Goal: Task Accomplishment & Management: Use online tool/utility

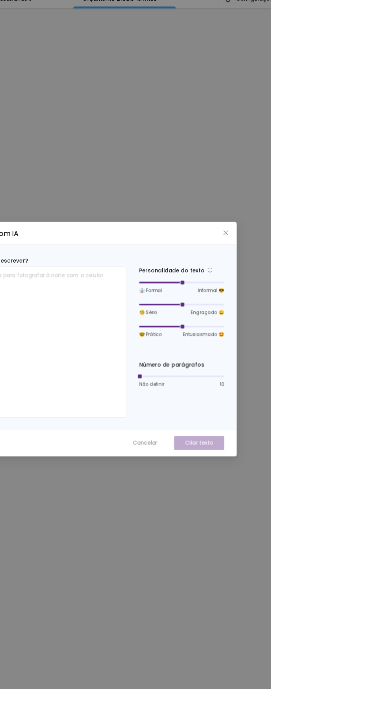
click at [342, 255] on span "Close" at bounding box center [338, 251] width 8 height 6
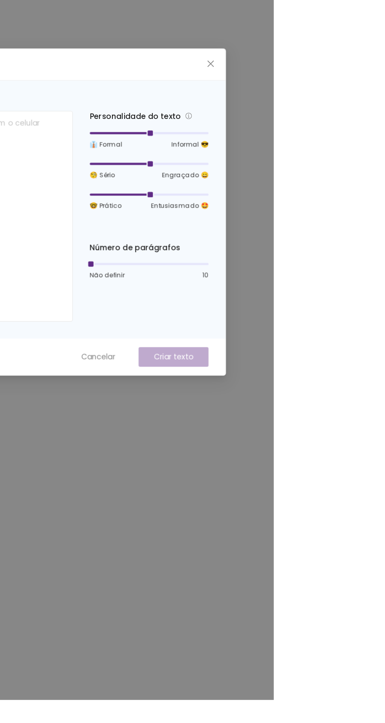
click at [340, 254] on icon "close" at bounding box center [337, 251] width 5 height 5
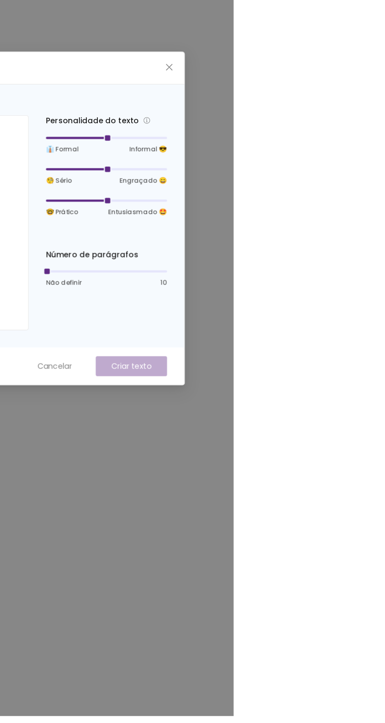
click at [341, 255] on icon "close" at bounding box center [338, 251] width 6 height 6
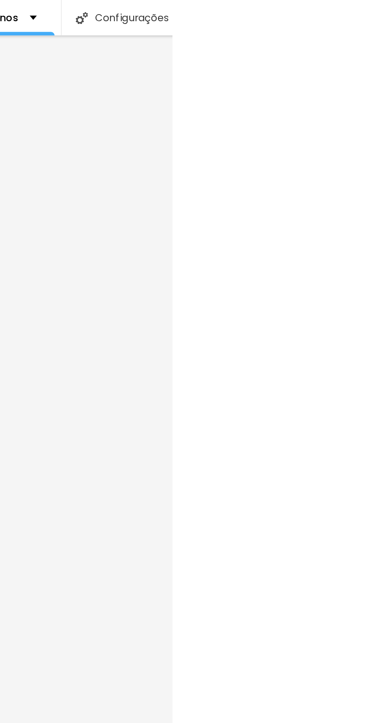
click at [363, 10] on div "Configurações" at bounding box center [356, 10] width 67 height 20
